Goal: Information Seeking & Learning: Learn about a topic

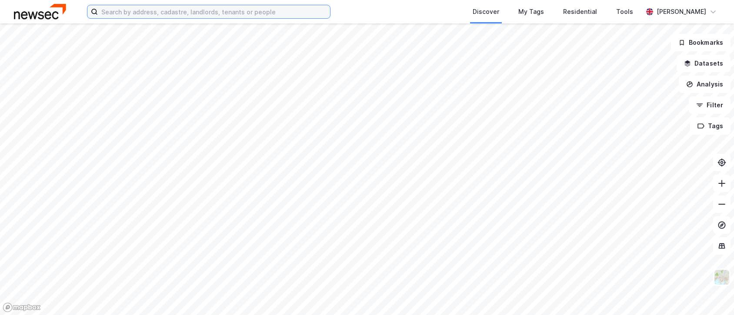
click at [200, 12] on input at bounding box center [214, 11] width 232 height 13
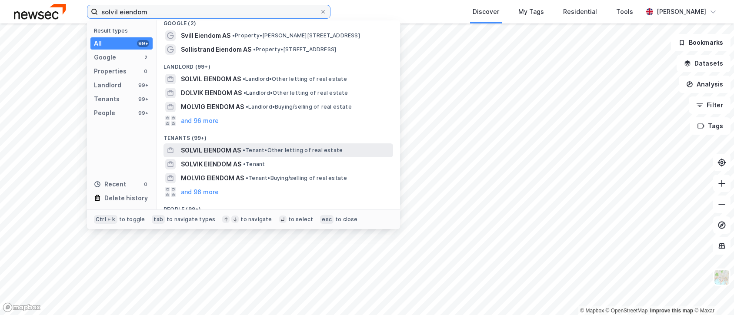
scroll to position [4, 0]
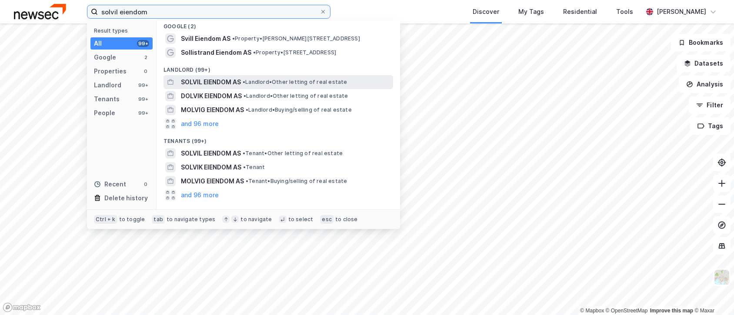
type input "solvil eiendom"
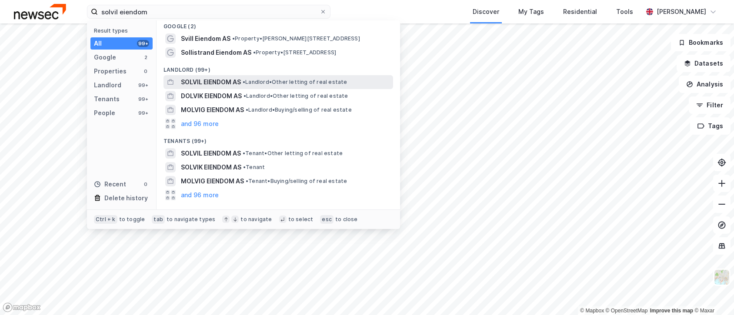
click at [250, 82] on span "• Landlord • Other letting of real estate" at bounding box center [295, 82] width 105 height 7
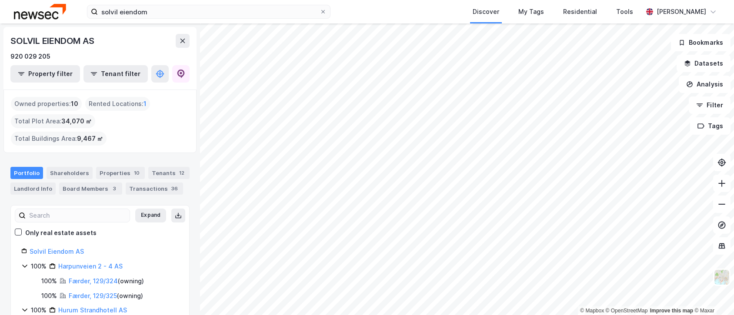
click at [490, 315] on html "solvil eiendom Discover My Tags Residential Tools [PERSON_NAME] © Mapbox © Open…" at bounding box center [367, 157] width 734 height 315
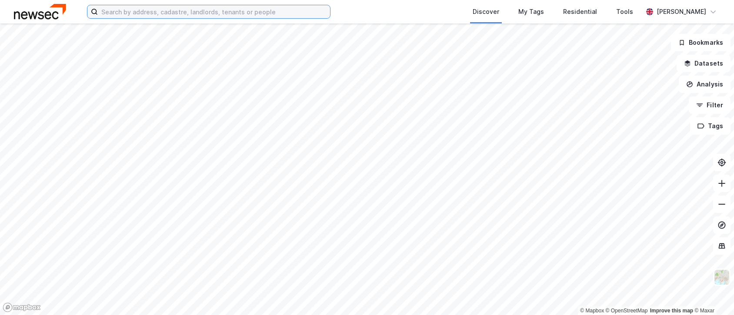
click at [131, 13] on input at bounding box center [214, 11] width 232 height 13
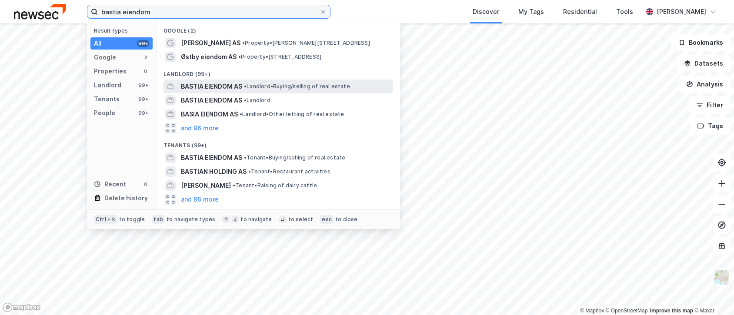
type input "bastia eiendom"
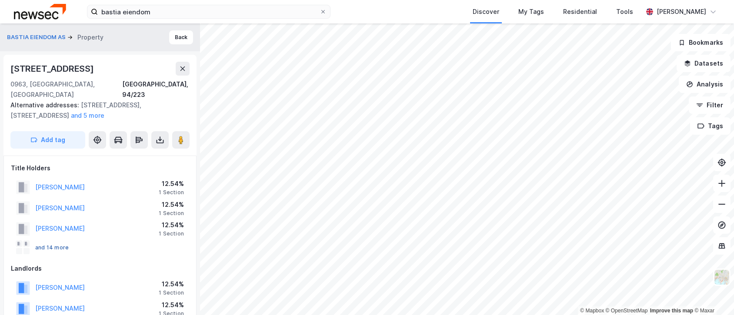
click at [0, 0] on button "and 14 more" at bounding box center [0, 0] width 0 height 0
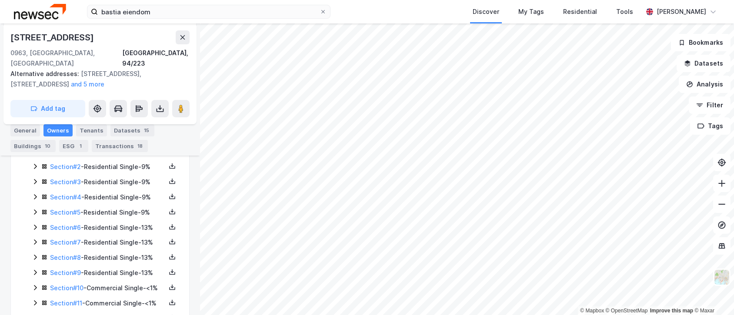
scroll to position [379, 0]
click at [35, 254] on icon at bounding box center [35, 257] width 7 height 7
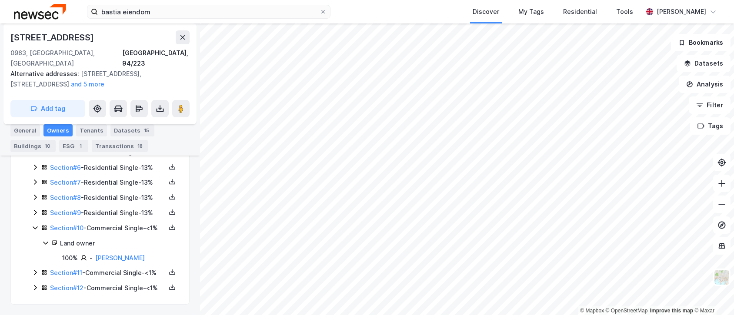
scroll to position [409, 0]
click at [34, 269] on icon at bounding box center [35, 272] width 7 height 7
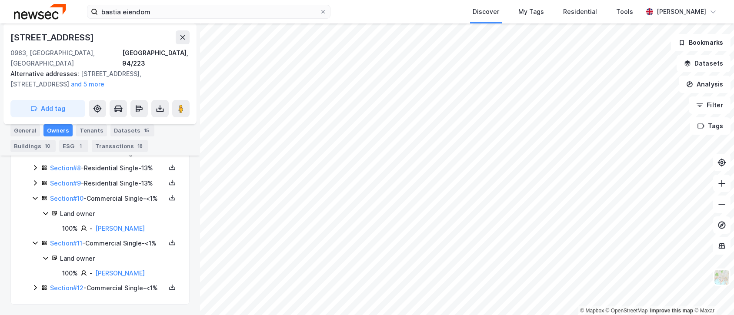
scroll to position [439, 0]
click at [37, 284] on icon at bounding box center [35, 287] width 7 height 7
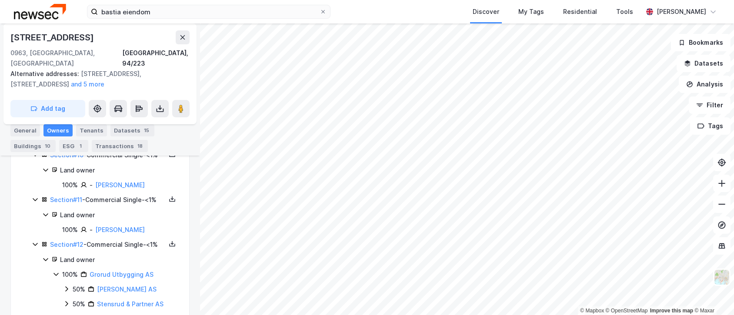
scroll to position [498, 0]
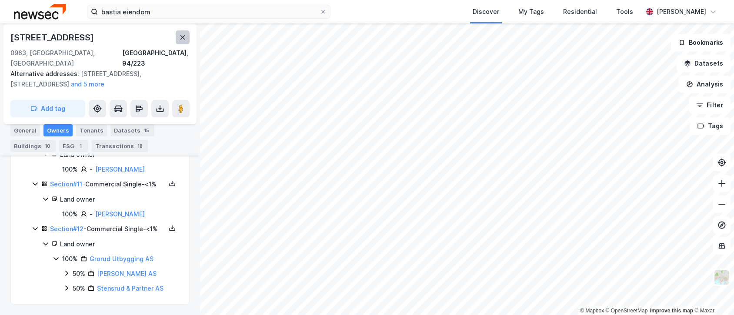
click at [182, 38] on icon at bounding box center [182, 37] width 7 height 7
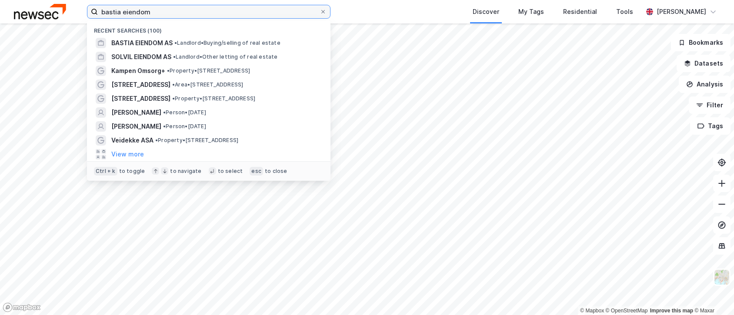
click at [165, 13] on input "bastia eiendom" at bounding box center [209, 11] width 222 height 13
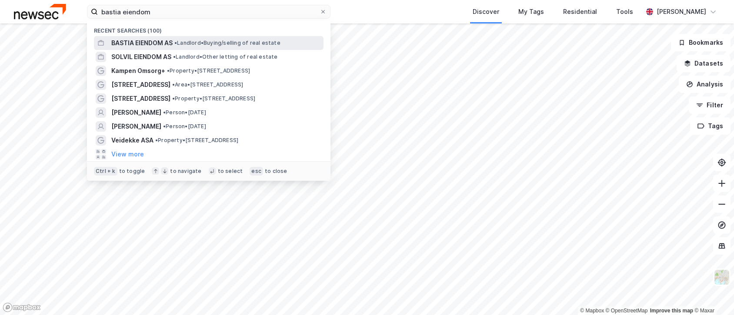
click at [214, 47] on div "BASTIA EIENDOM AS • Landlord • Buying/selling of real estate" at bounding box center [216, 43] width 210 height 10
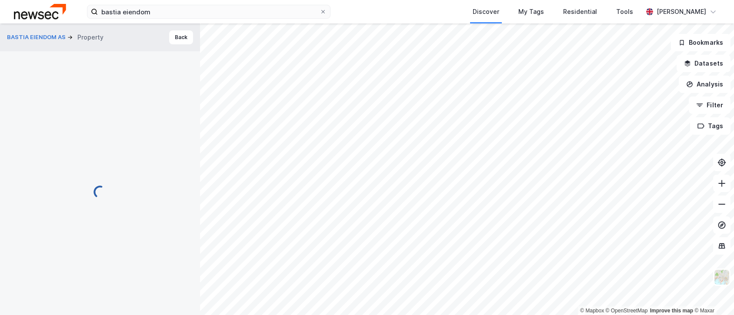
scroll to position [87, 0]
